Goal: Task Accomplishment & Management: Manage account settings

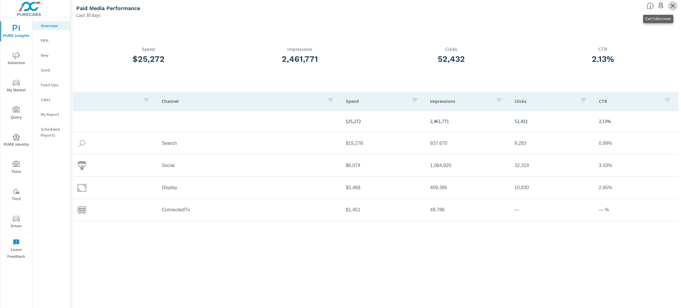
click at [674, 5] on icon "button" at bounding box center [673, 5] width 7 height 7
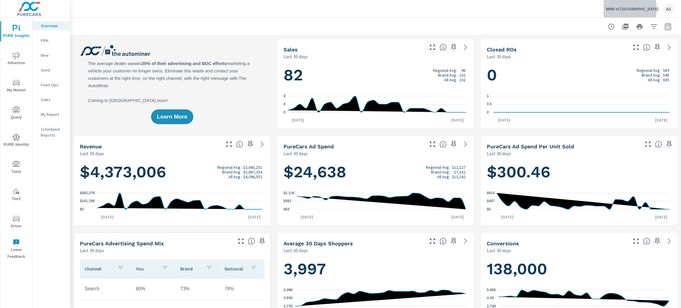
click at [641, 9] on p "BMW of Annapolis" at bounding box center [632, 8] width 53 height 5
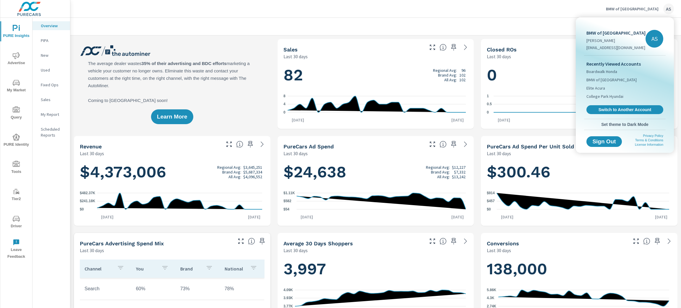
scroll to position [0, 0]
click at [633, 110] on span "Switch to Another Account" at bounding box center [625, 110] width 72 height 6
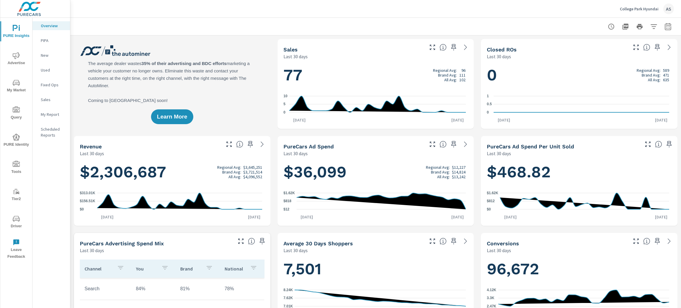
scroll to position [0, 0]
click at [17, 85] on icon "nav menu" at bounding box center [16, 82] width 7 height 7
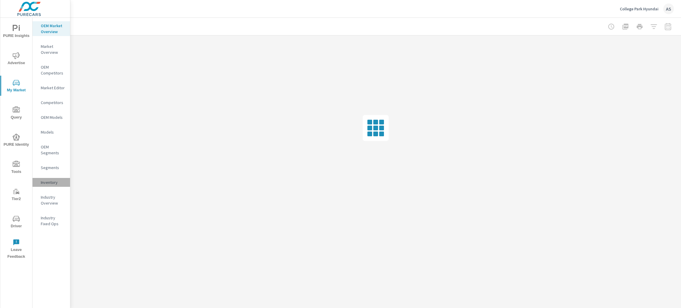
click at [52, 183] on p "Inventory" at bounding box center [53, 183] width 25 height 6
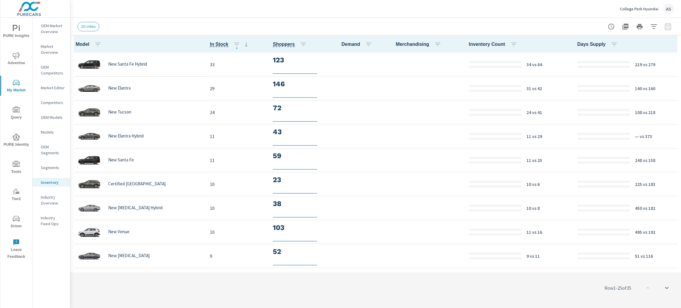
scroll to position [0, 0]
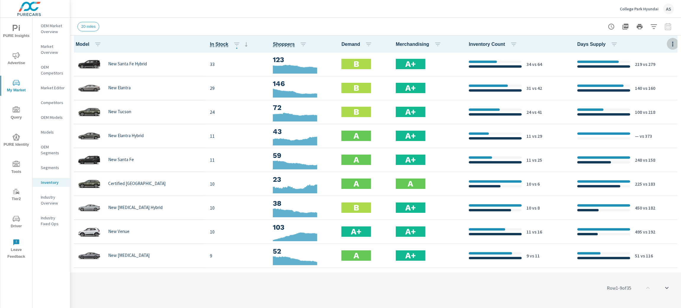
click at [670, 46] on icon "button" at bounding box center [673, 44] width 7 height 7
click at [659, 135] on span "Customize columns..." at bounding box center [653, 137] width 37 height 6
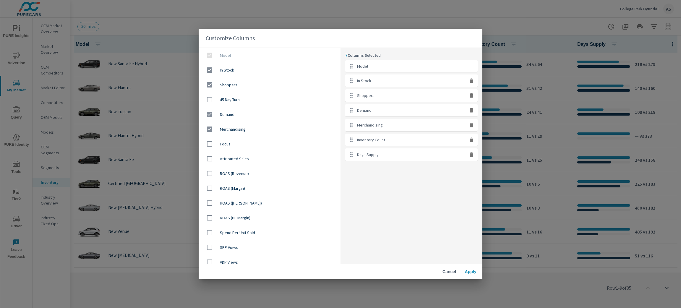
click at [471, 143] on icon "button" at bounding box center [472, 140] width 6 height 6
checkbox input "false"
click at [471, 143] on icon "button" at bounding box center [472, 140] width 6 height 6
checkbox input "false"
click at [209, 101] on input "checkbox" at bounding box center [209, 99] width 12 height 12
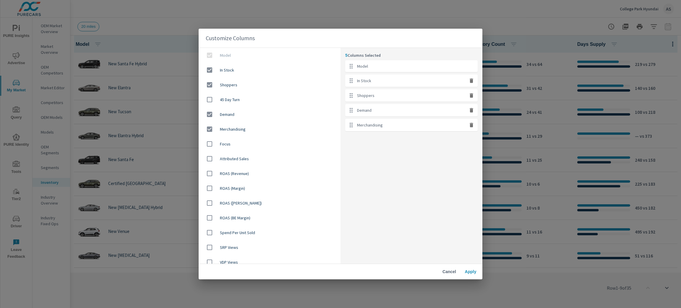
checkbox input "true"
drag, startPoint x: 370, startPoint y: 144, endPoint x: 370, endPoint y: 108, distance: 35.5
click at [370, 108] on ul "Model In Stock Shoppers Demand Merchandising 45 Day Turn" at bounding box center [411, 103] width 132 height 86
click at [459, 209] on div "6 Columns Selected Model In Stock Shoppers 45 Day Turn Demand Merchandising" at bounding box center [412, 156] width 142 height 216
click at [474, 272] on span "Apply" at bounding box center [471, 271] width 14 height 5
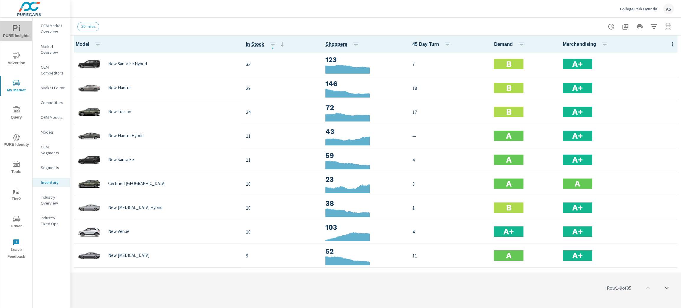
click at [12, 27] on span "PURE Insights" at bounding box center [16, 32] width 28 height 14
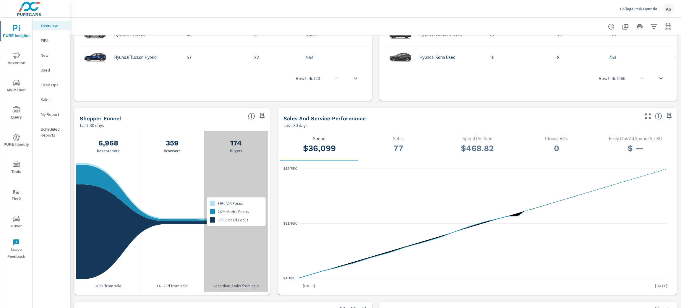
scroll to position [532, 0]
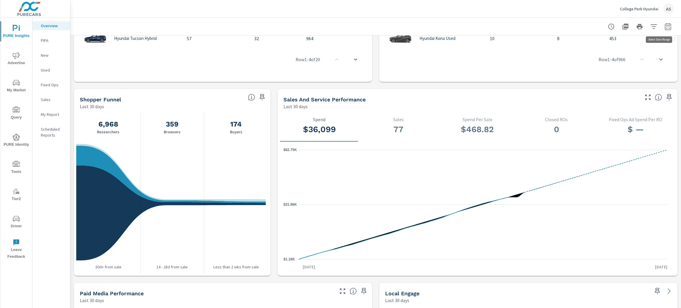
click at [665, 29] on icon "button" at bounding box center [668, 26] width 7 height 7
select select "Last 30 days"
click at [608, 67] on p "+ Add comparison" at bounding box center [620, 66] width 76 height 7
select select "Previous period"
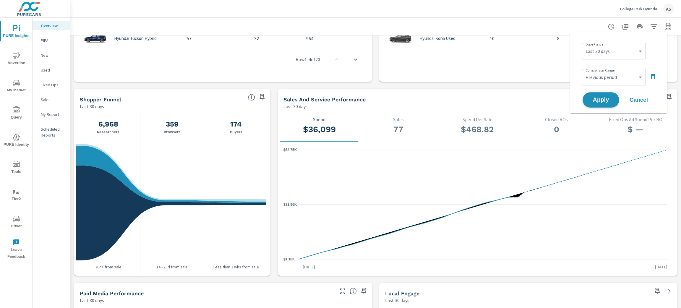
click at [604, 103] on span "Apply" at bounding box center [601, 100] width 24 height 6
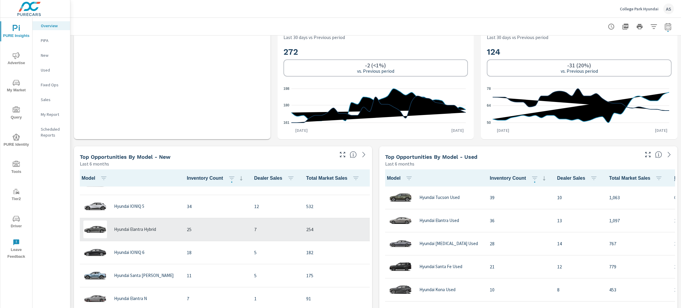
scroll to position [301, 0]
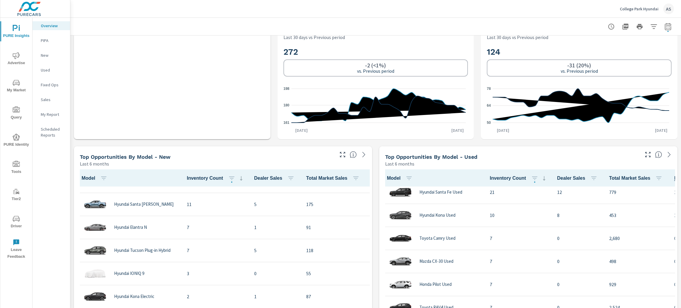
scroll to position [222, 0]
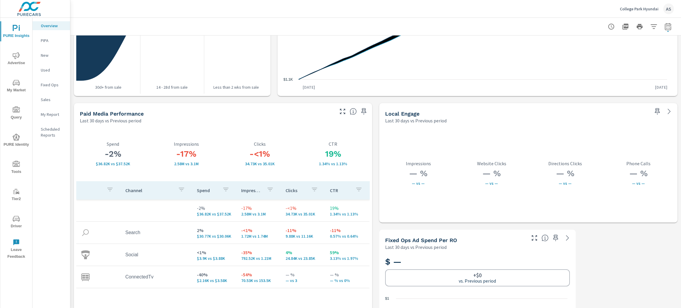
scroll to position [993, 0]
